Goal: Information Seeking & Learning: Check status

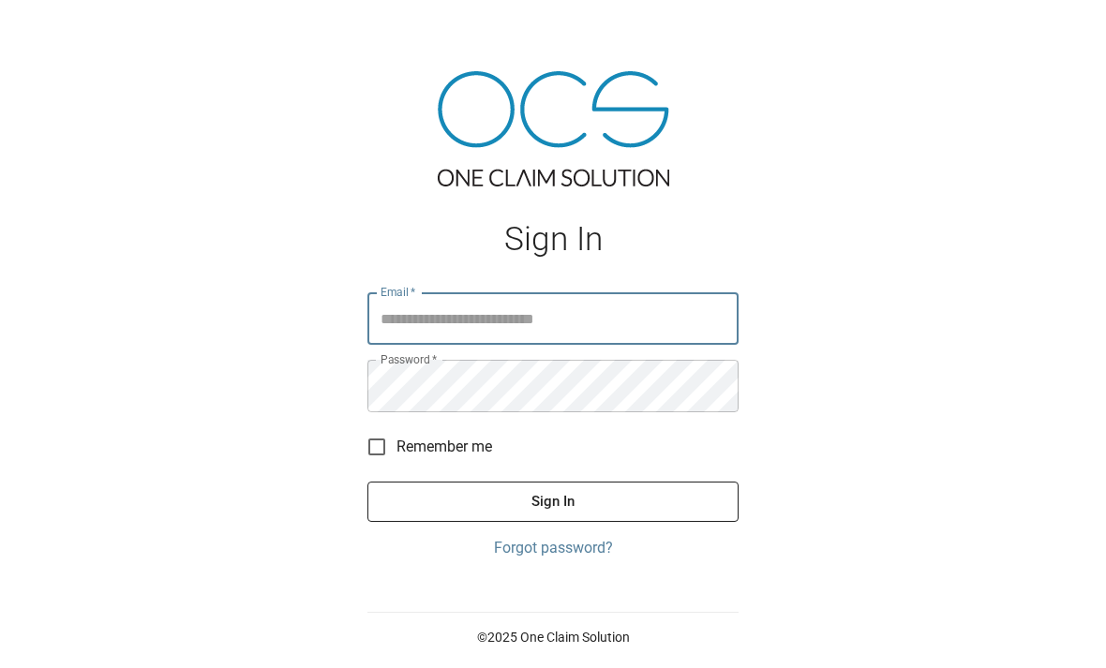
scroll to position [178, 0]
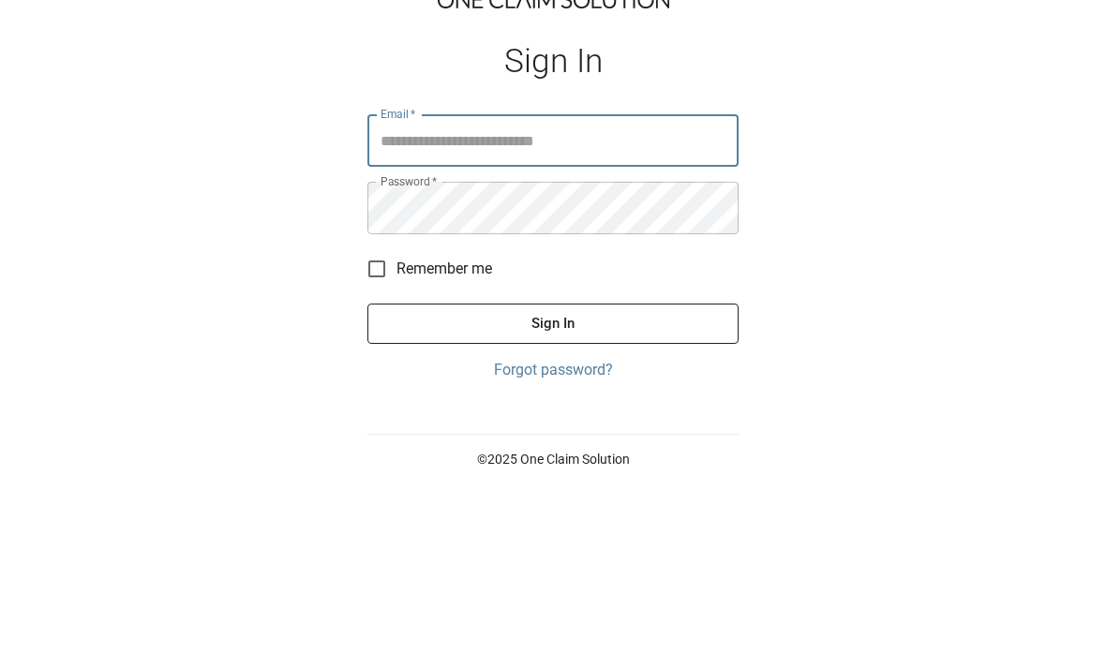
type input "**********"
click at [553, 482] on button "Sign In" at bounding box center [553, 501] width 371 height 39
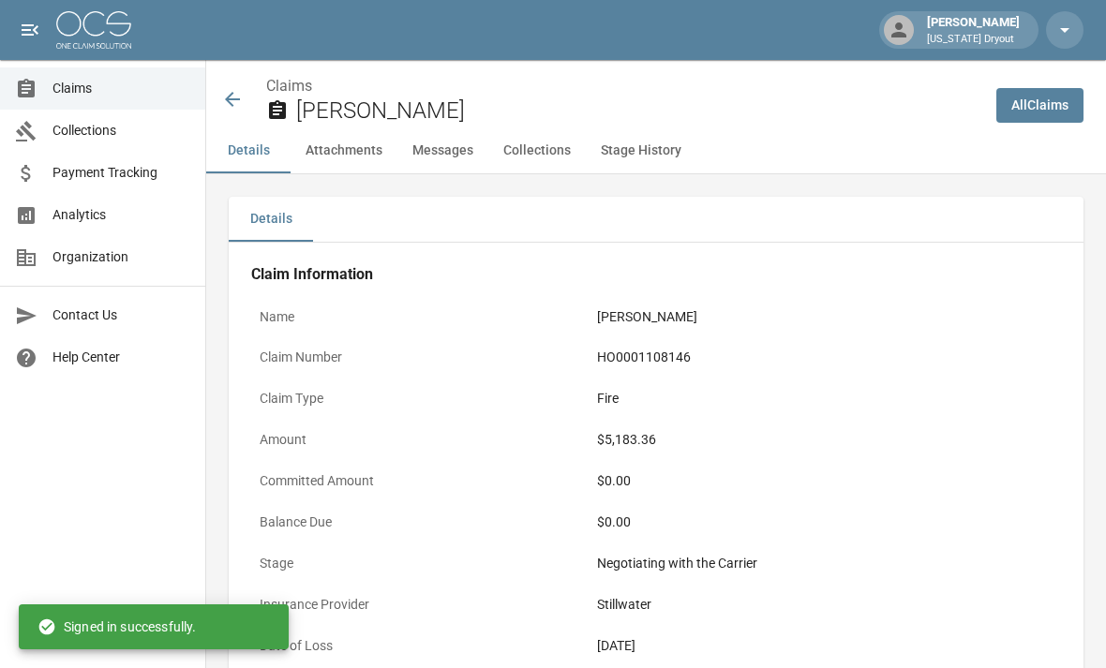
click at [76, 92] on span "Claims" at bounding box center [122, 89] width 138 height 20
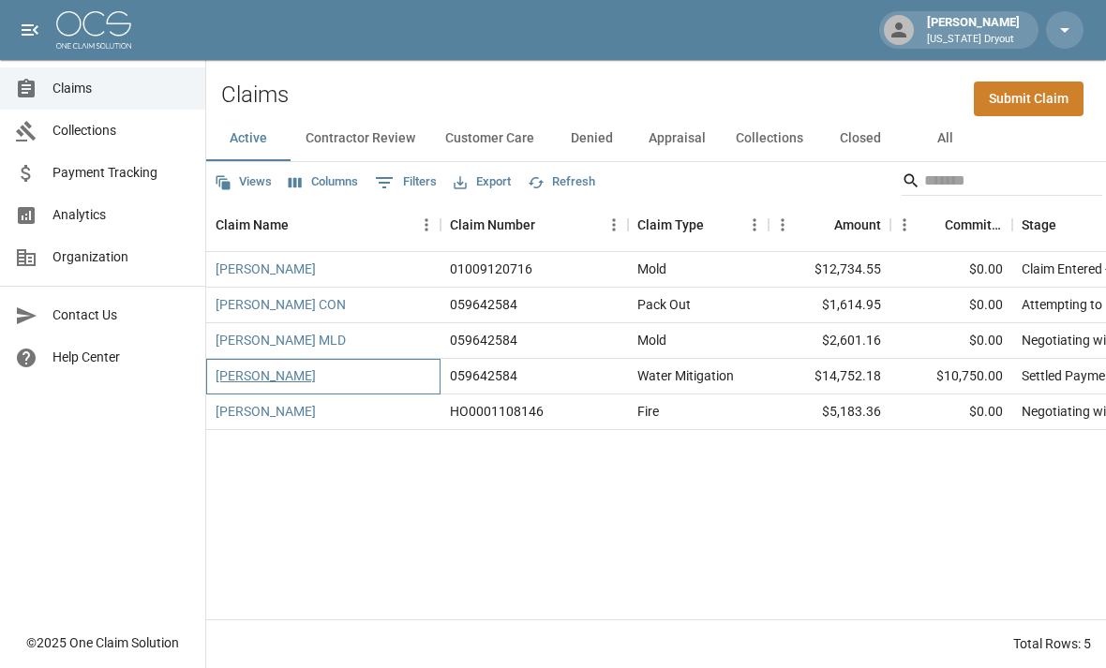
click at [255, 367] on link "[PERSON_NAME]" at bounding box center [266, 376] width 100 height 19
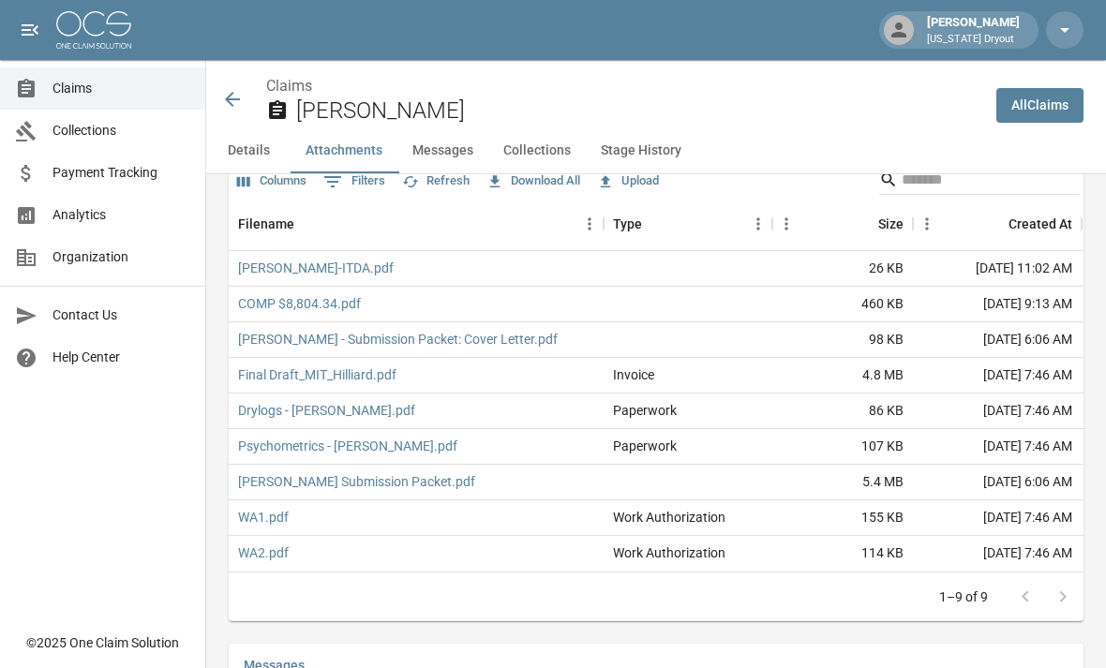
scroll to position [1728, 0]
click at [259, 307] on link "COMP $8,804.34.pdf" at bounding box center [299, 304] width 123 height 19
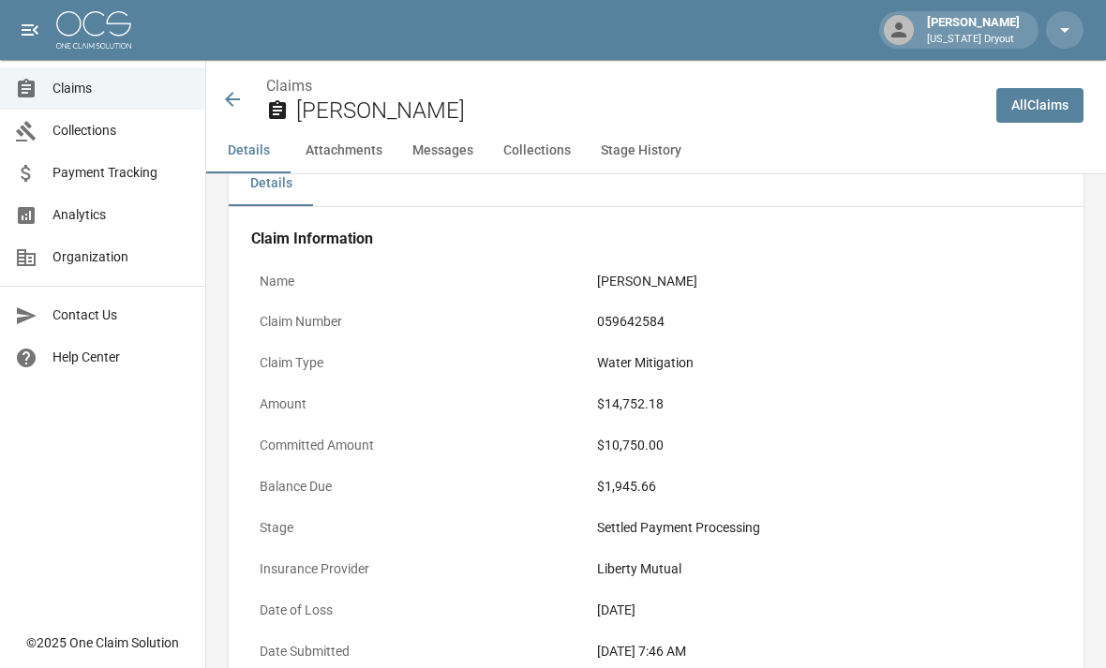
scroll to position [0, 0]
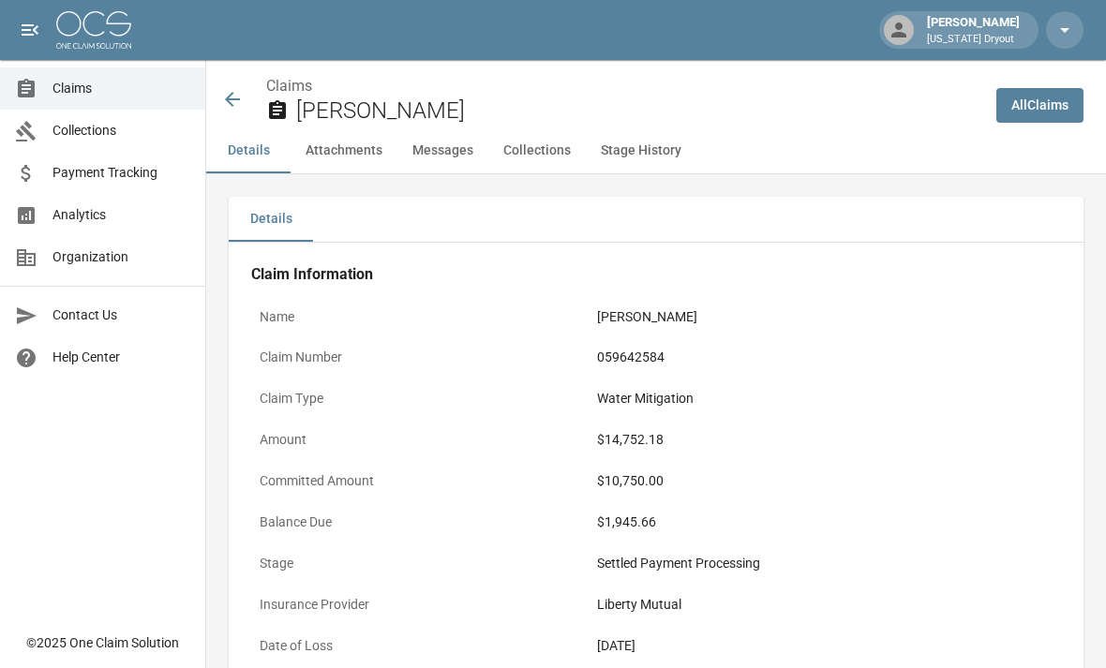
click at [98, 31] on img at bounding box center [93, 30] width 75 height 38
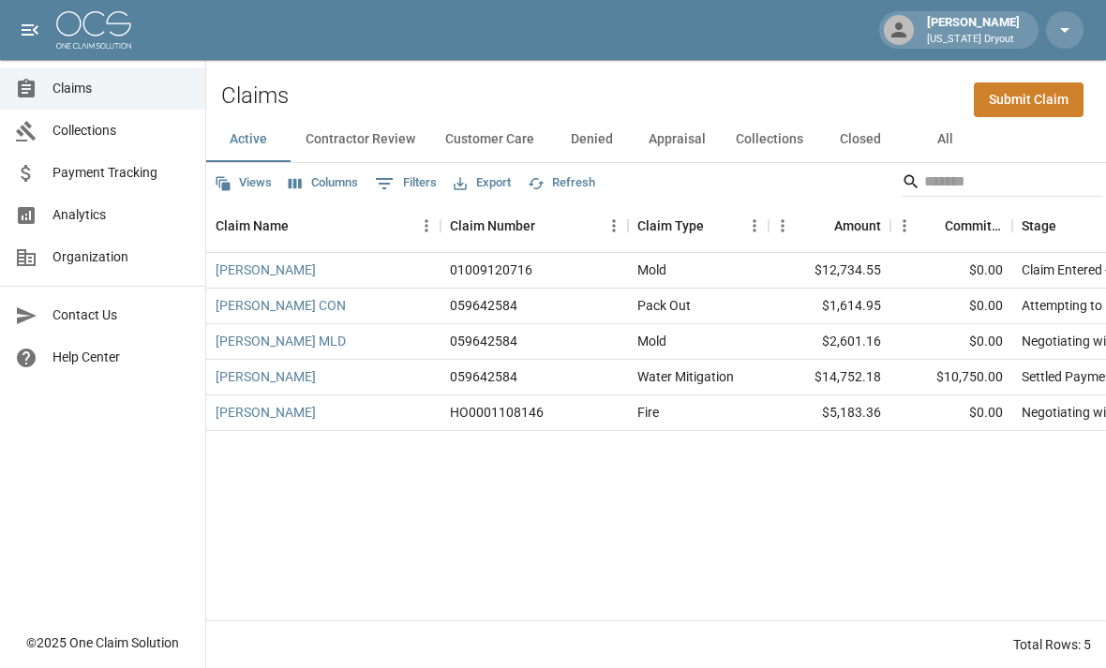
click at [73, 105] on link "Claims" at bounding box center [102, 89] width 205 height 42
click at [689, 143] on button "Appraisal" at bounding box center [677, 139] width 87 height 45
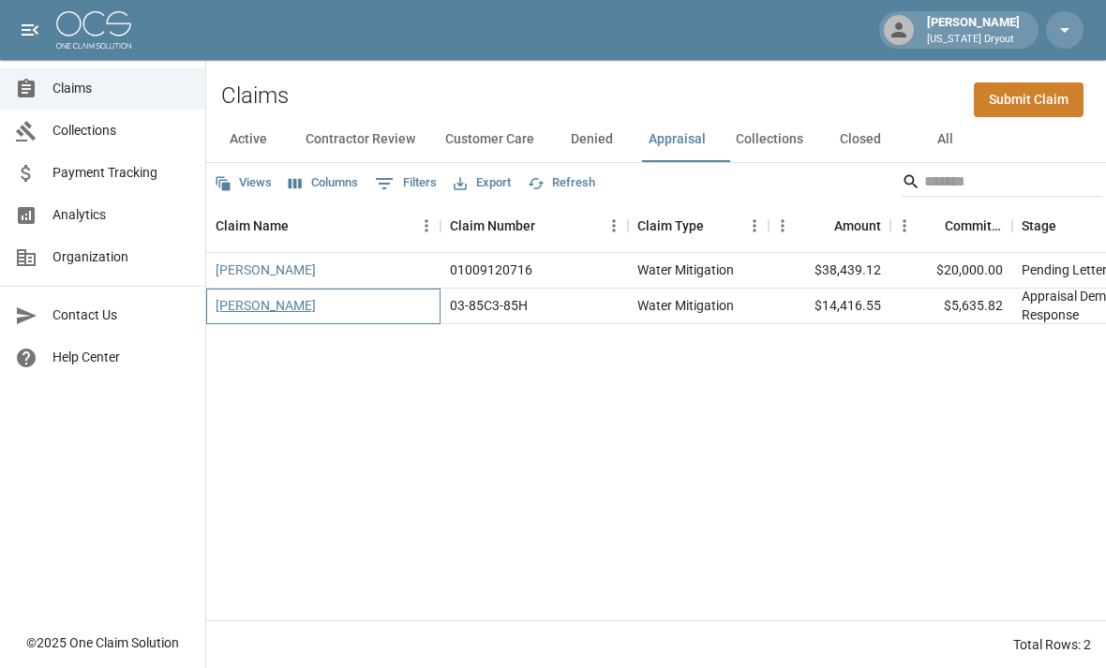
click at [254, 311] on link "[PERSON_NAME]" at bounding box center [266, 305] width 100 height 19
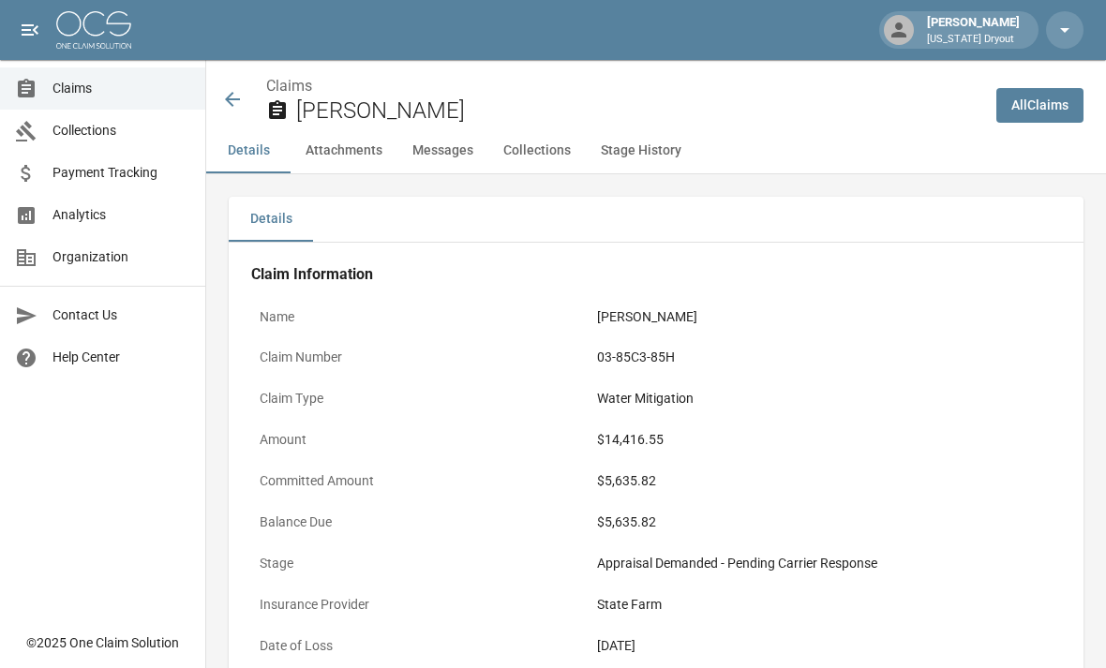
click at [101, 31] on img at bounding box center [93, 30] width 75 height 38
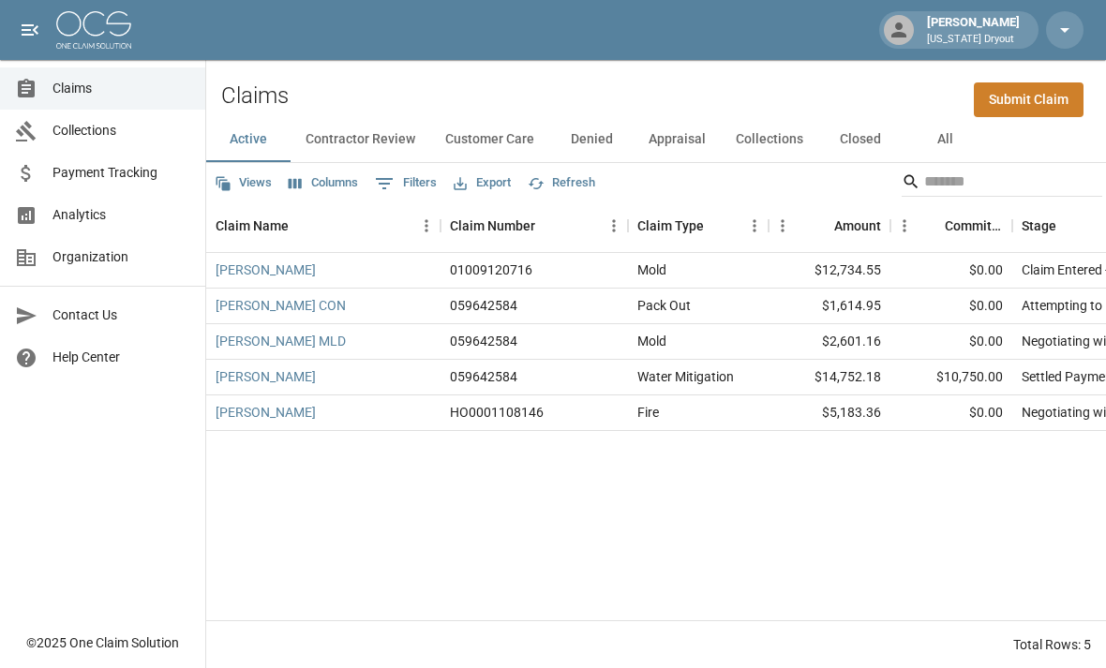
click at [777, 129] on button "Collections" at bounding box center [770, 139] width 98 height 45
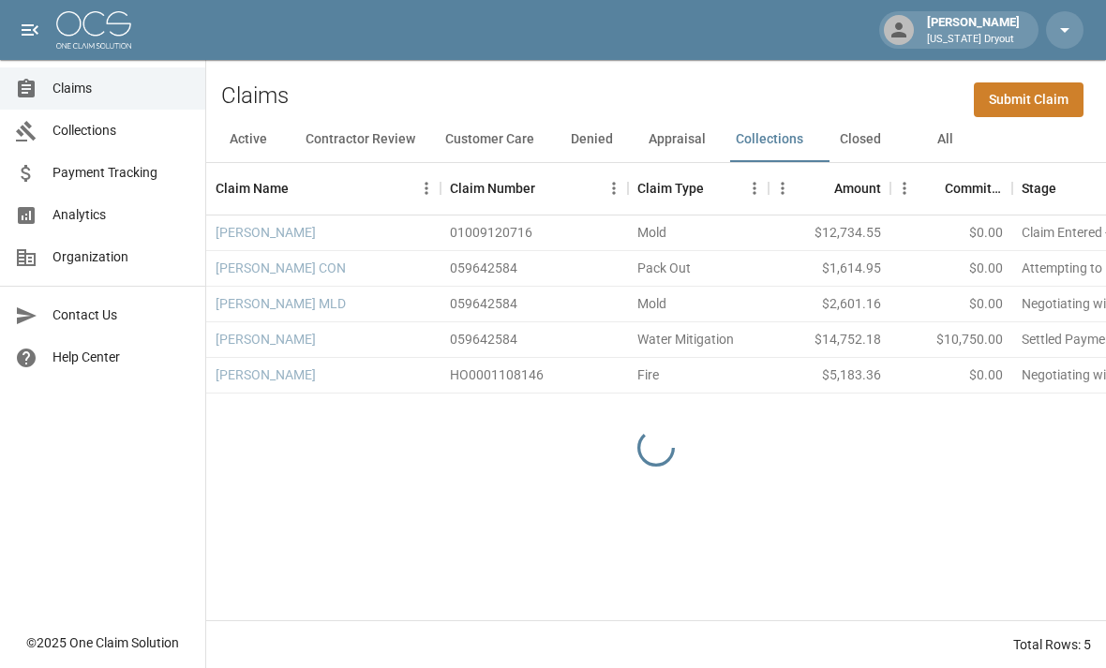
click at [695, 136] on button "Appraisal" at bounding box center [677, 139] width 87 height 45
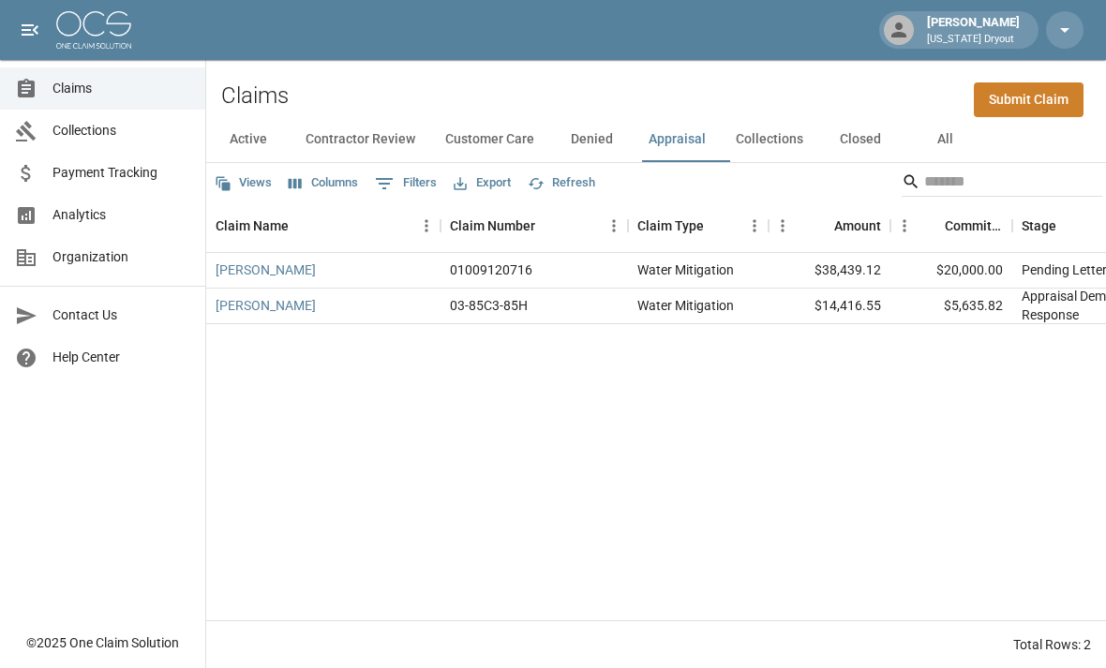
click at [391, 348] on div "[PERSON_NAME] 01009120716 Water Mitigation $38,439.12 $20,000.00 Pending Letter…" at bounding box center [1082, 437] width 1753 height 368
click at [85, 89] on span "Claims" at bounding box center [122, 89] width 138 height 20
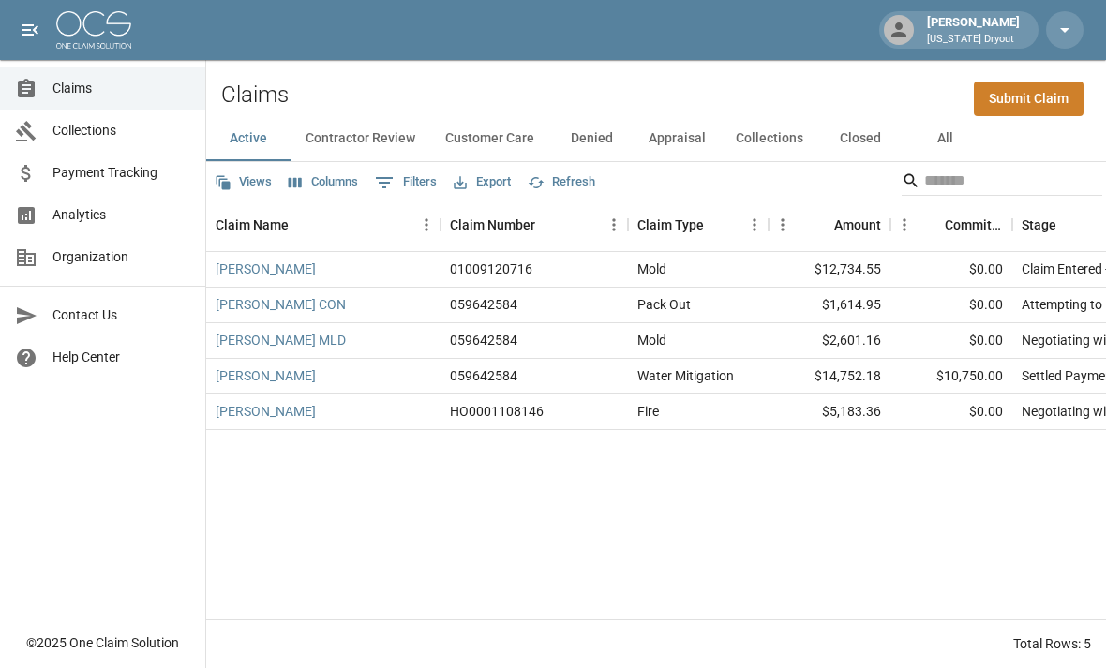
scroll to position [4, 0]
